Goal: Task Accomplishment & Management: Manage account settings

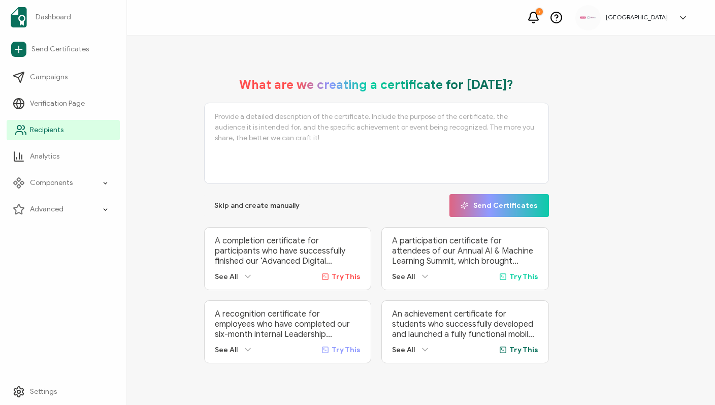
click at [50, 131] on span "Recipients" at bounding box center [46, 130] width 33 height 10
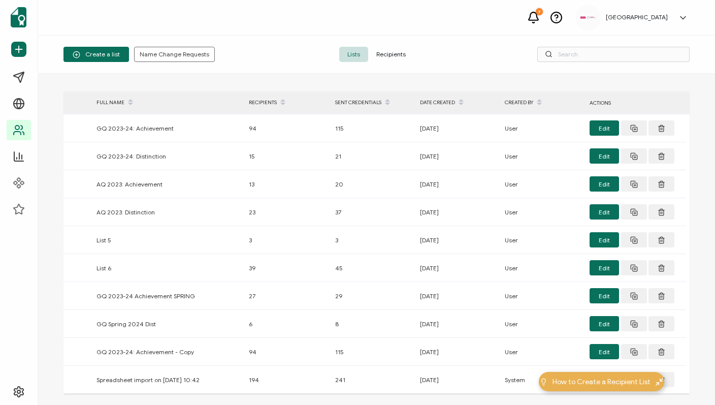
click at [396, 53] on span "Recipients" at bounding box center [391, 54] width 46 height 15
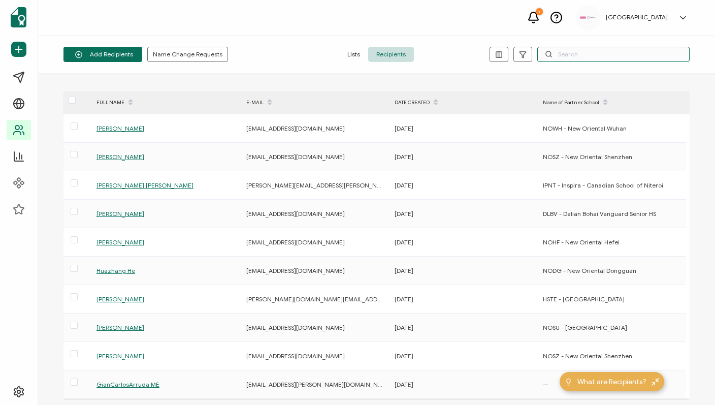
click at [565, 54] on input "text" at bounding box center [613, 54] width 152 height 15
paste input "435912"
type input "435912"
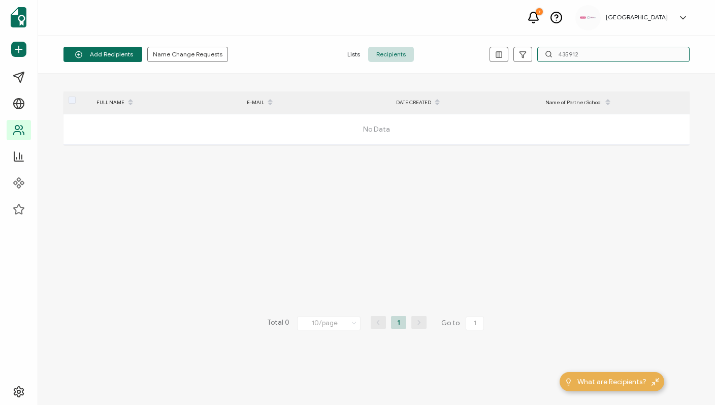
click at [581, 52] on input "435912" at bounding box center [613, 54] width 152 height 15
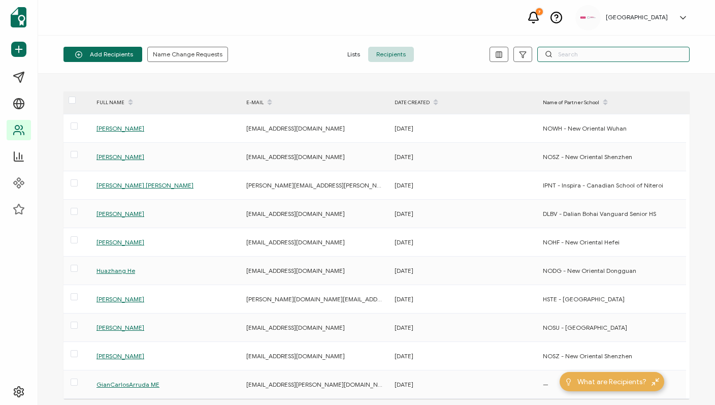
paste input "[EMAIL_ADDRESS][DOMAIN_NAME]"
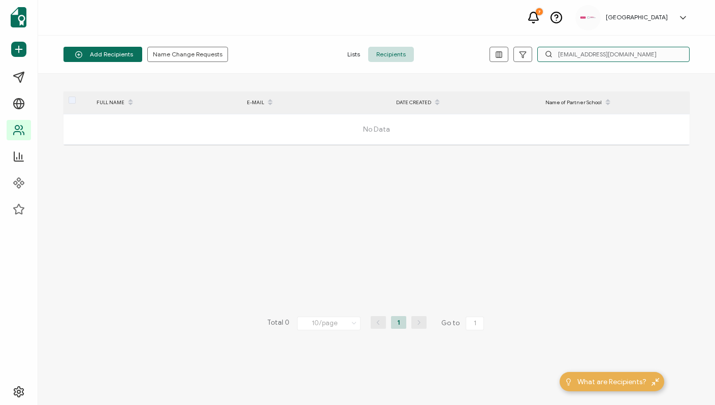
type input "[EMAIL_ADDRESS][DOMAIN_NAME]"
click at [326, 224] on div "FULL NAME E-MAIL DATE CREATED Name of Partner School No Data Total 0 10/page 10…" at bounding box center [376, 238] width 626 height 295
